Goal: Information Seeking & Learning: Learn about a topic

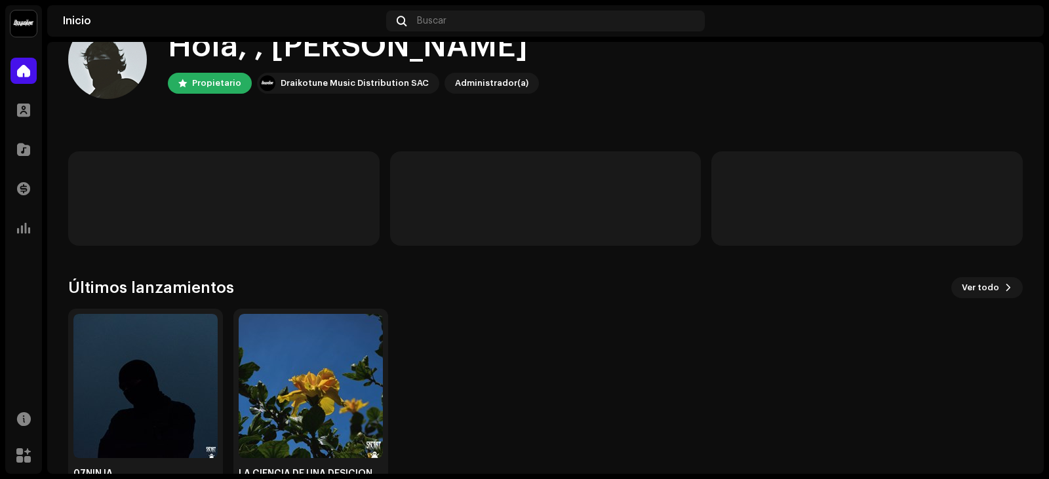
scroll to position [87, 0]
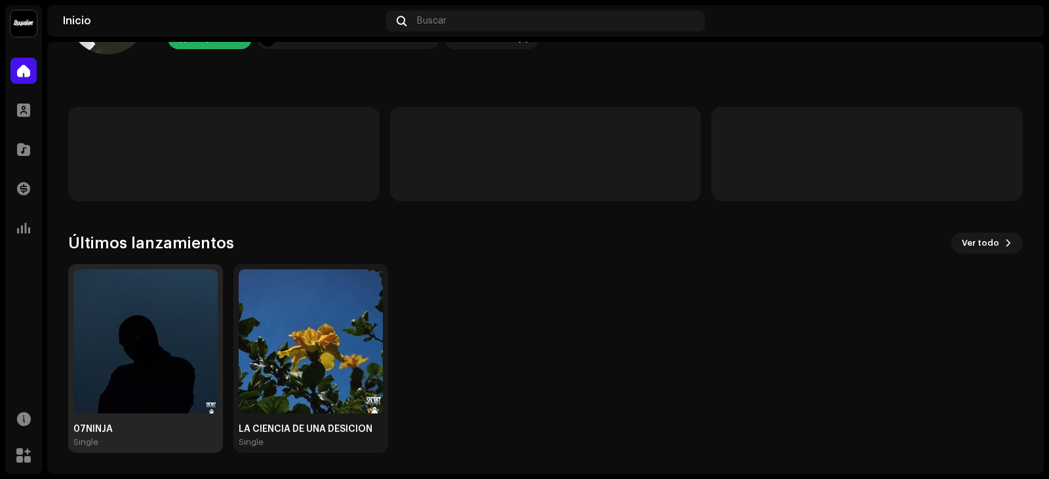
click at [175, 325] on img at bounding box center [145, 342] width 144 height 144
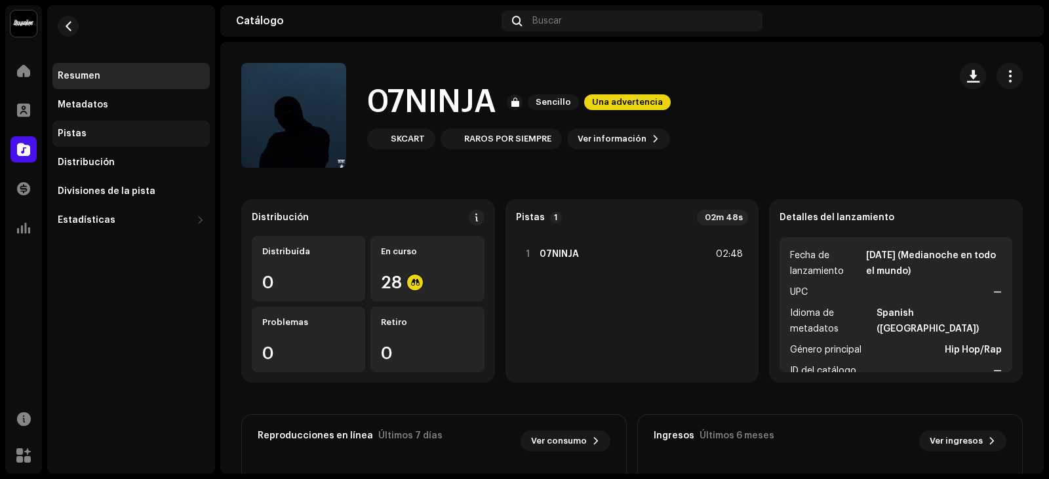
click at [114, 121] on div "Pistas" at bounding box center [130, 134] width 157 height 26
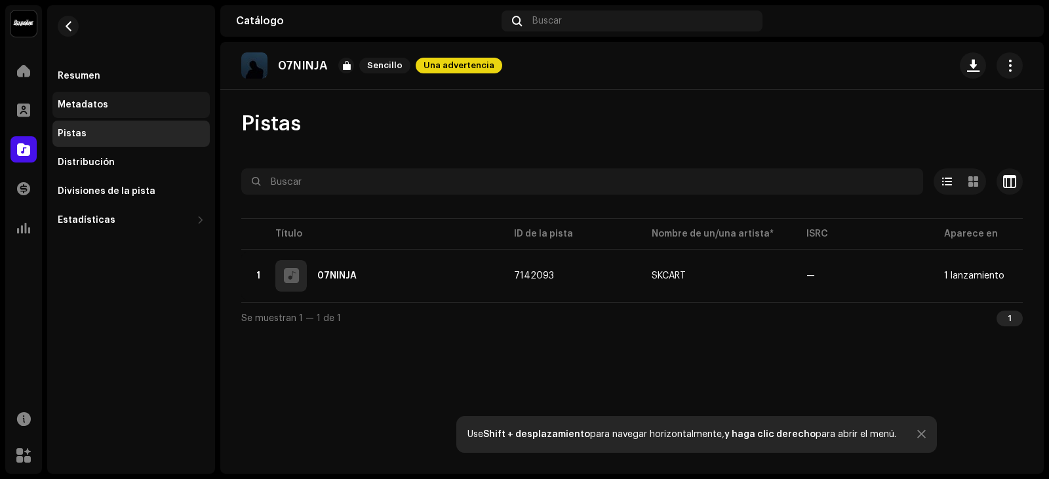
click at [146, 100] on div "Metadatos" at bounding box center [131, 105] width 147 height 10
